Goal: Find specific page/section: Find specific page/section

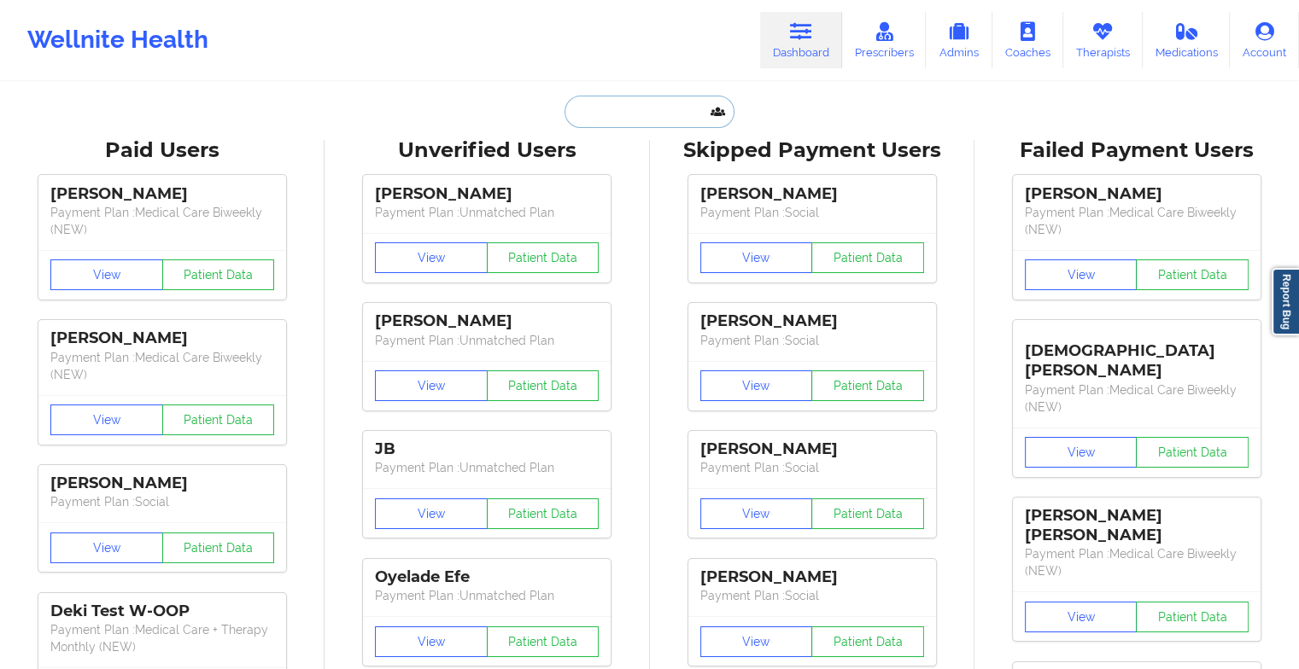
click at [606, 103] on input "text" at bounding box center [648, 112] width 169 height 32
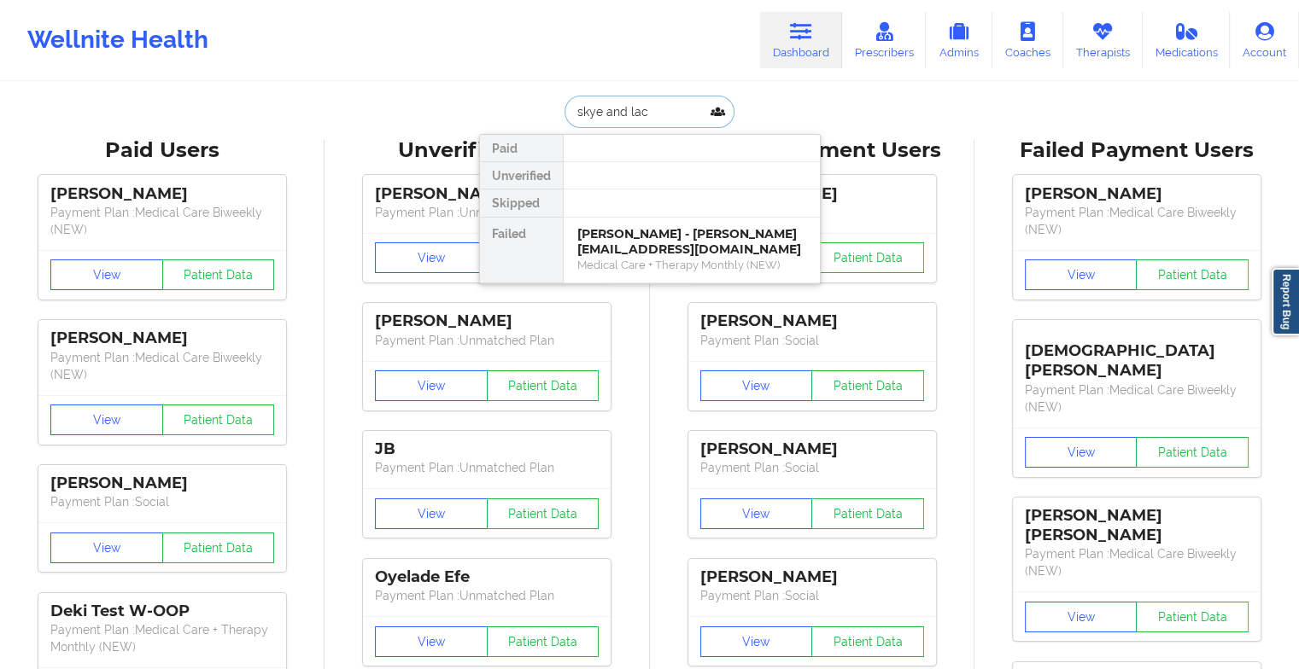
type input "skye and [PERSON_NAME]"
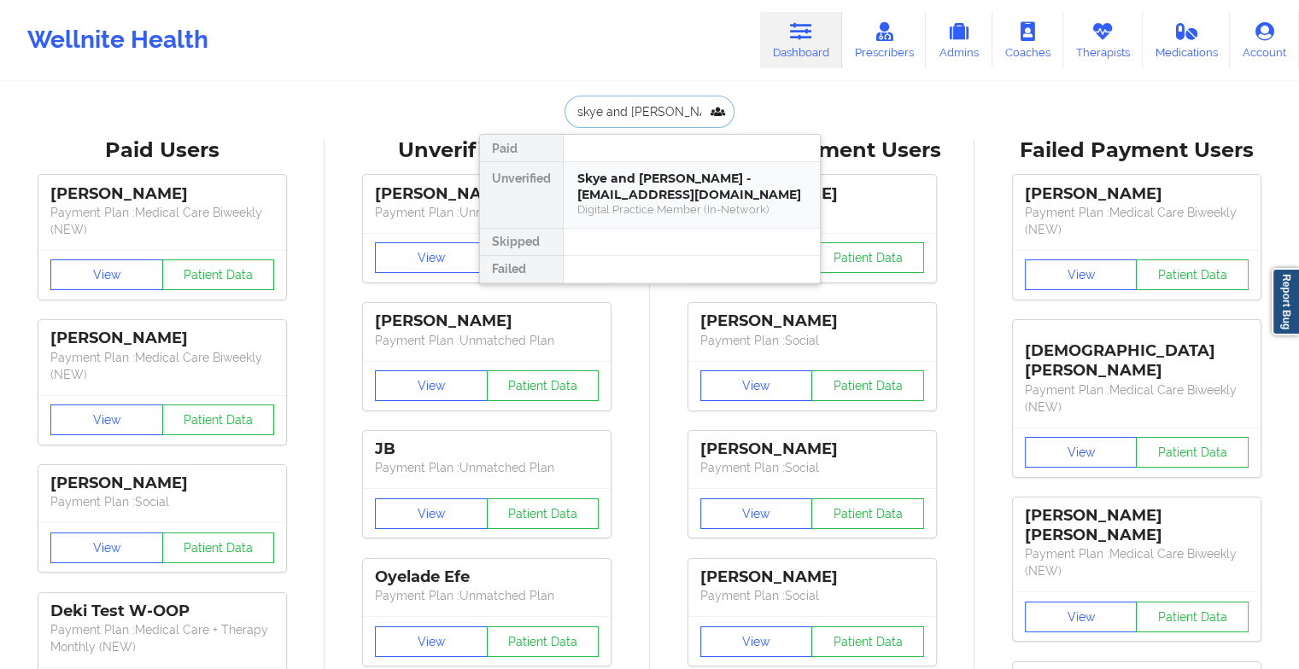
click at [677, 162] on div "Skye and [PERSON_NAME] - [EMAIL_ADDRESS][DOMAIN_NAME] Digital Practice Member (…" at bounding box center [691, 195] width 256 height 66
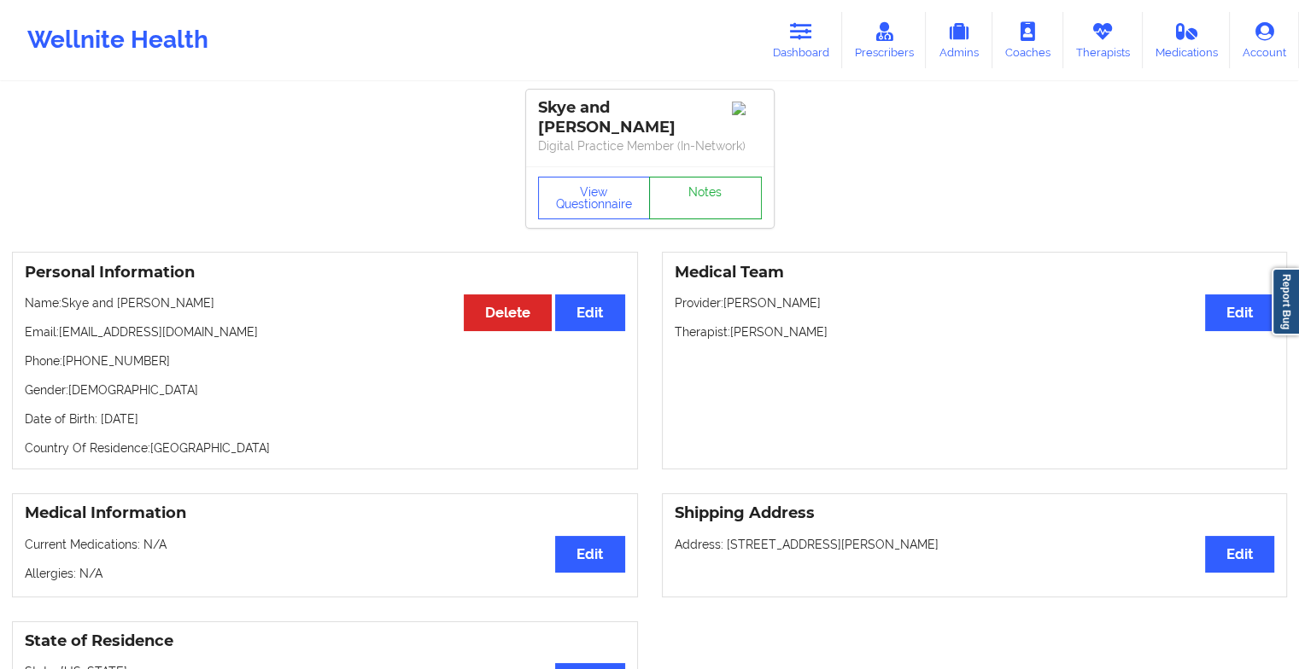
click at [691, 212] on link "Notes" at bounding box center [705, 198] width 113 height 43
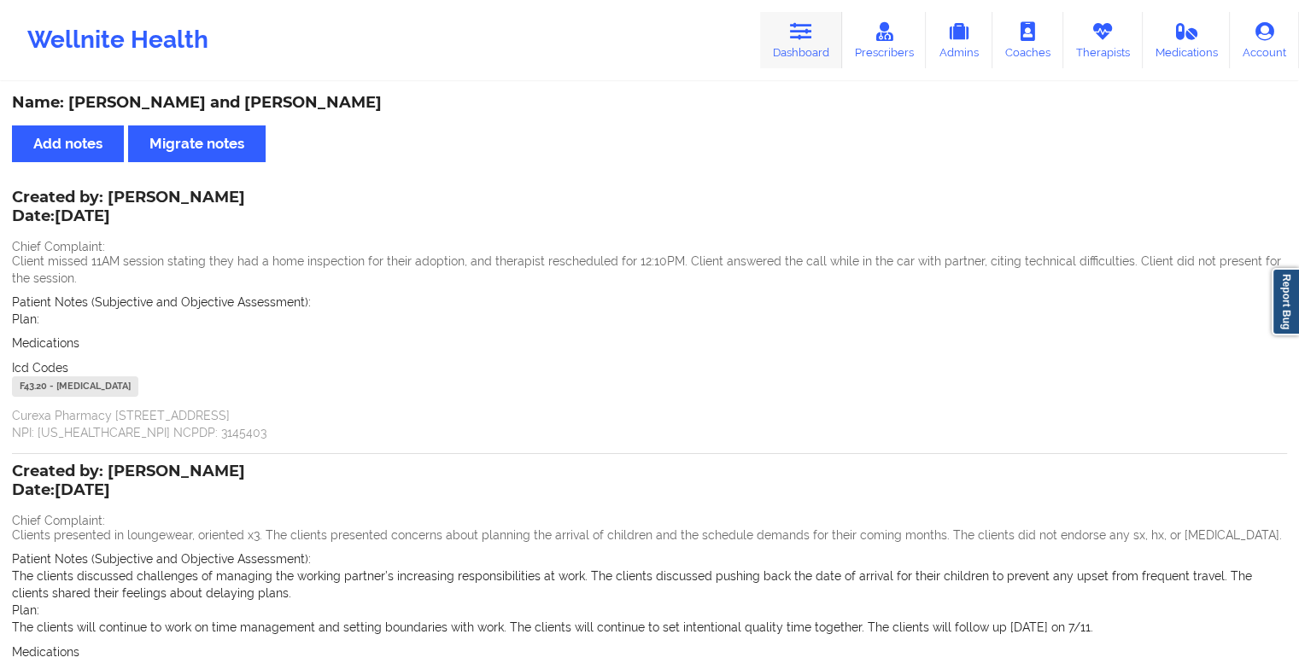
click at [797, 55] on link "Dashboard" at bounding box center [801, 40] width 82 height 56
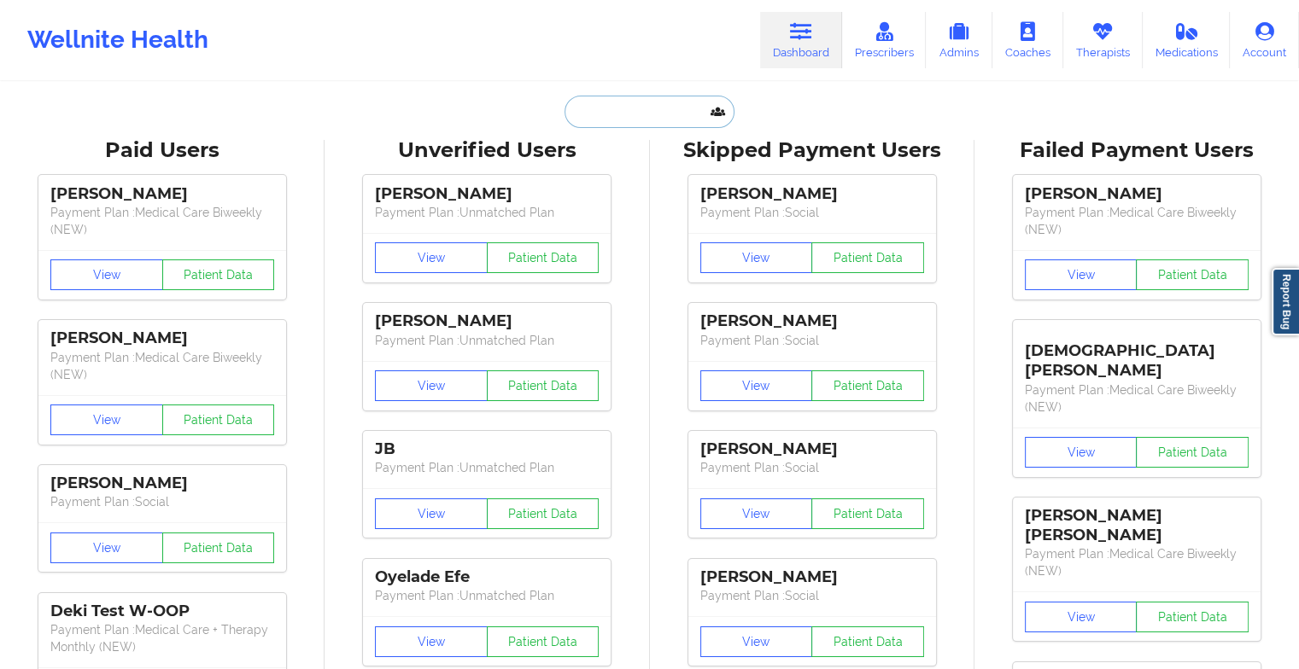
click at [633, 119] on input "text" at bounding box center [648, 112] width 169 height 32
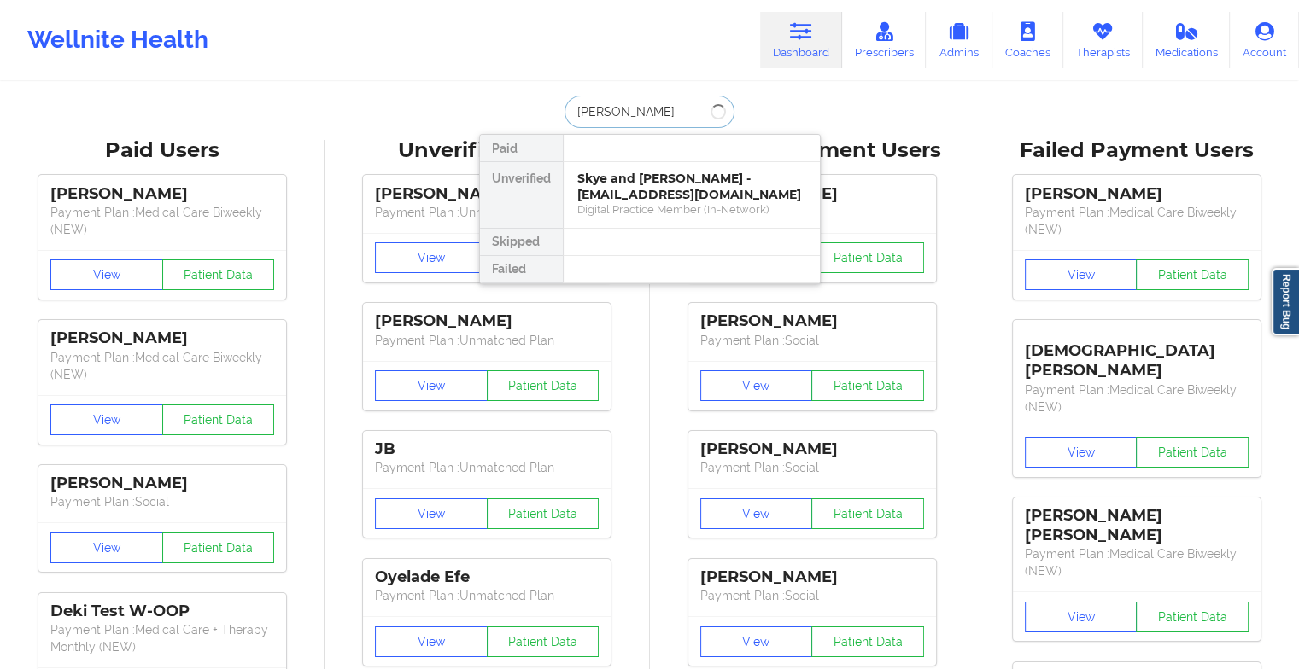
type input "[PERSON_NAME]"
click at [669, 202] on div "Social" at bounding box center [691, 209] width 229 height 15
